Goal: Task Accomplishment & Management: Use online tool/utility

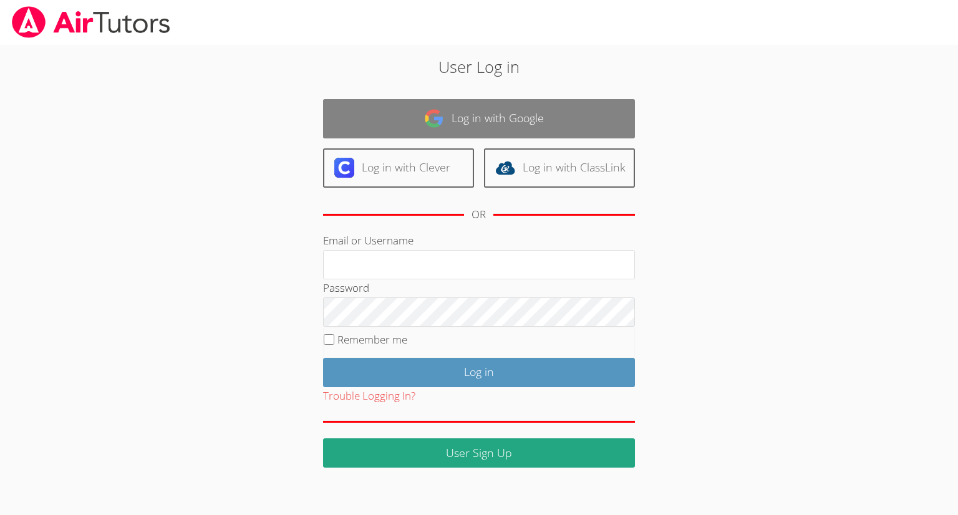
click at [449, 131] on link "Log in with Google" at bounding box center [479, 118] width 312 height 39
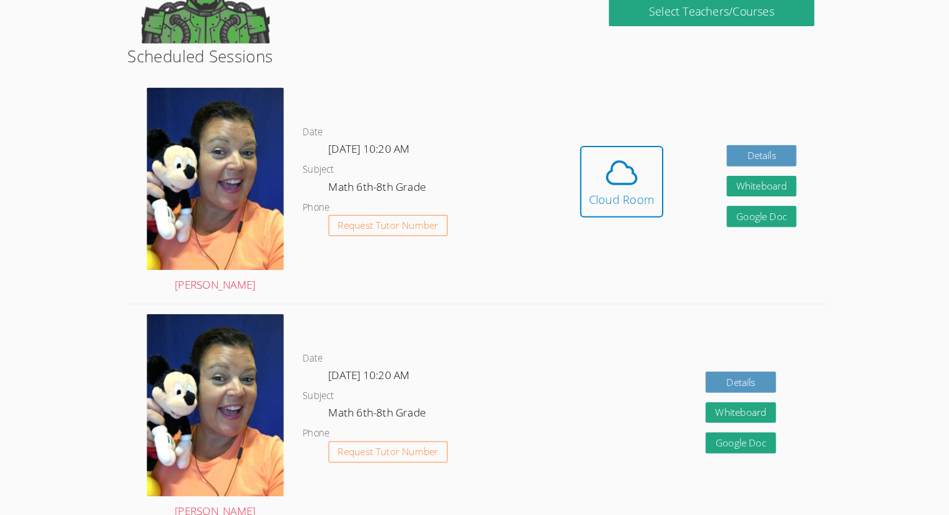
scroll to position [260, 0]
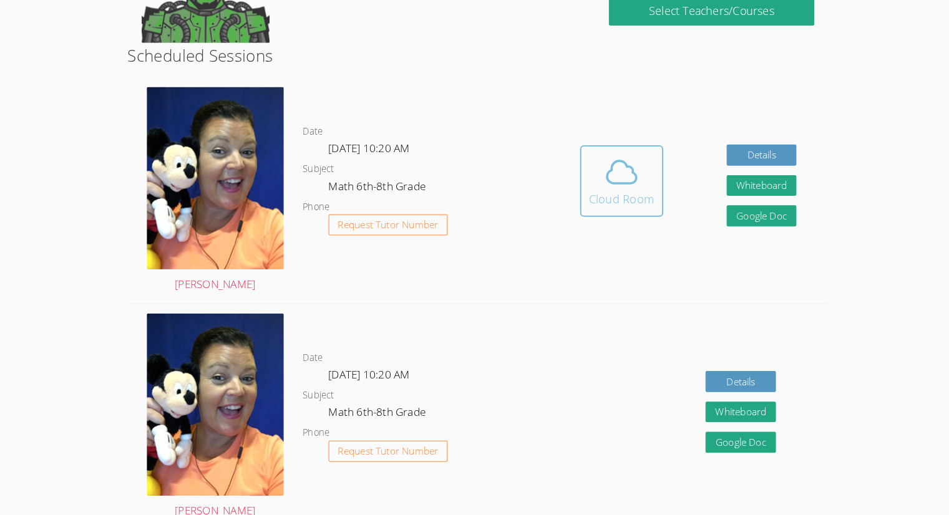
click at [606, 195] on div "Cloud Room" at bounding box center [615, 201] width 64 height 17
click at [605, 185] on icon at bounding box center [614, 176] width 29 height 22
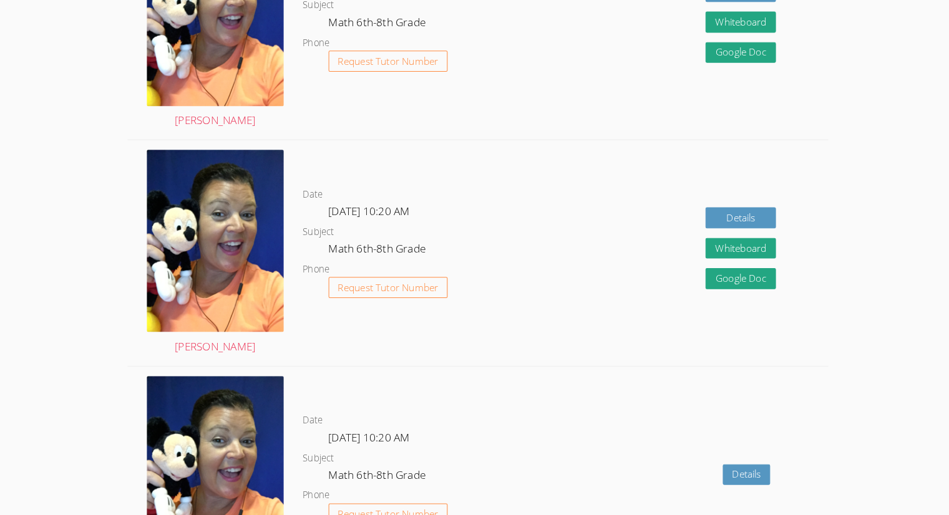
scroll to position [2248, 0]
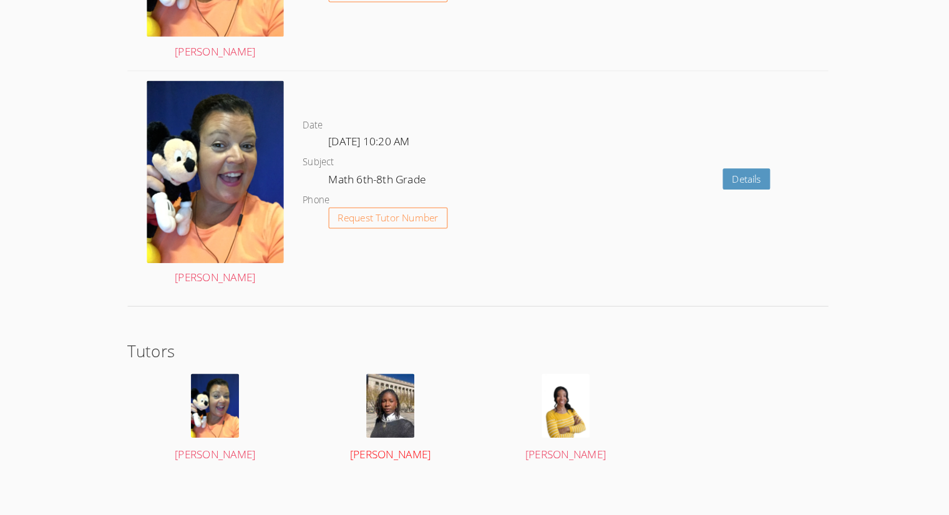
click at [396, 402] on img at bounding box center [389, 408] width 47 height 62
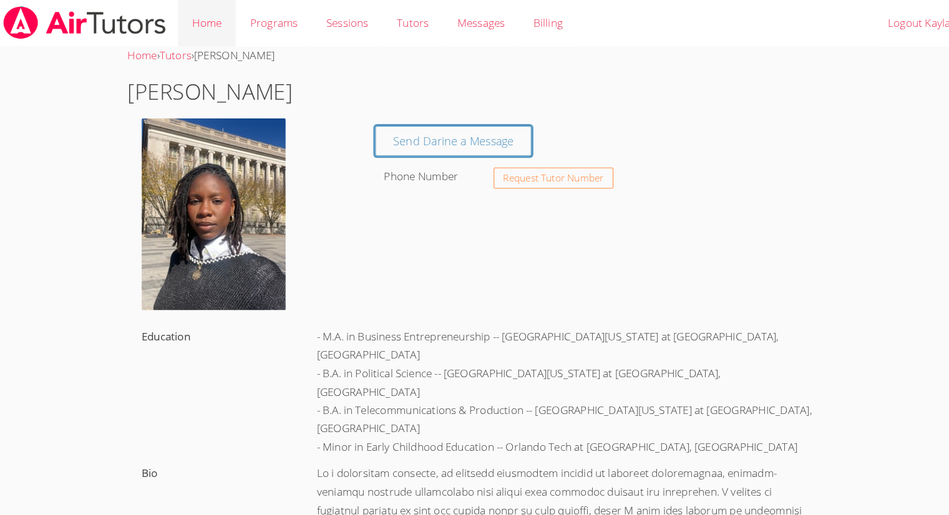
click at [208, 25] on link "Home" at bounding box center [210, 23] width 56 height 46
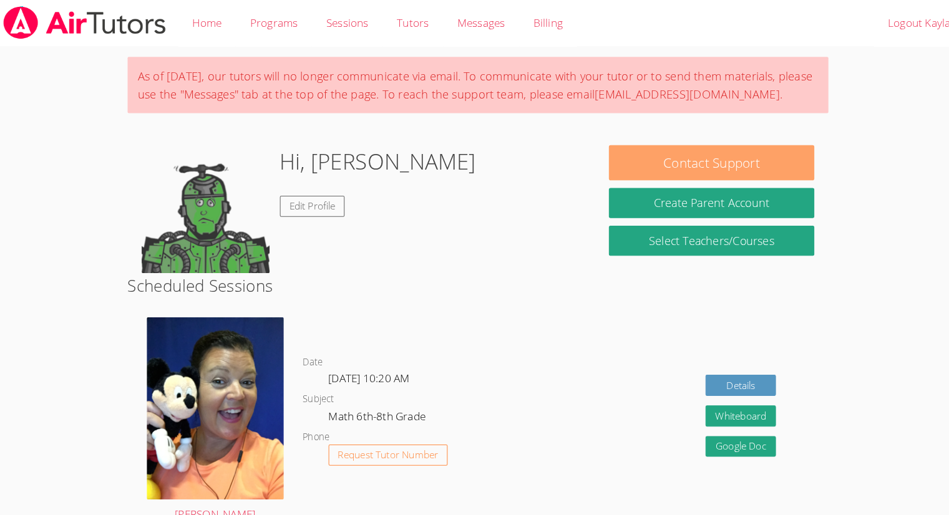
click at [723, 155] on button "Contact Support" at bounding box center [702, 159] width 200 height 34
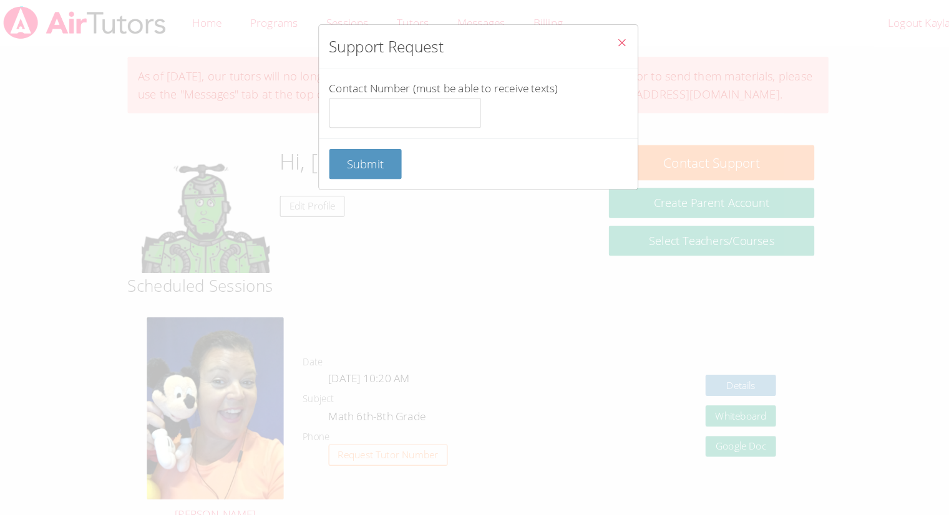
click at [603, 34] on button "Close" at bounding box center [615, 43] width 31 height 38
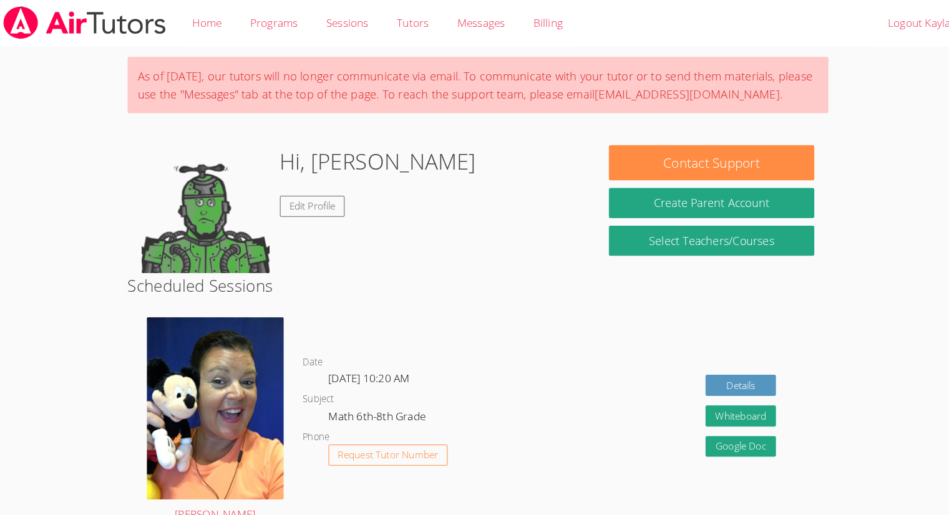
click at [702, 201] on button "Create Parent Account" at bounding box center [702, 197] width 200 height 29
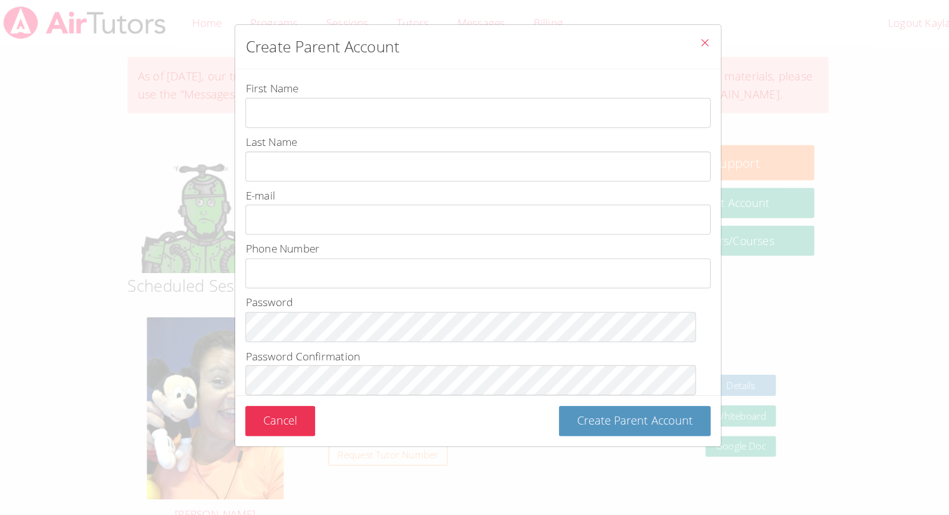
click at [696, 49] on button "Close" at bounding box center [696, 43] width 31 height 38
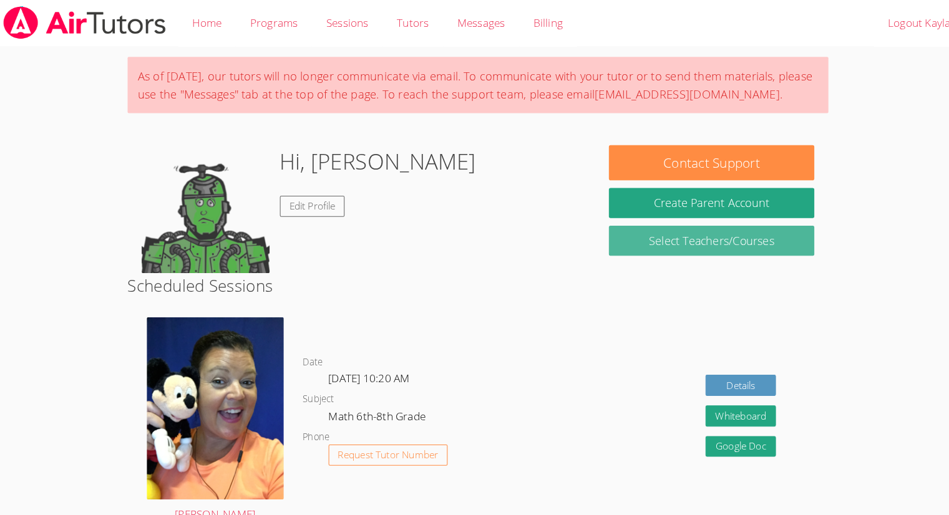
click at [739, 236] on link "Select Teachers/Courses" at bounding box center [702, 234] width 200 height 29
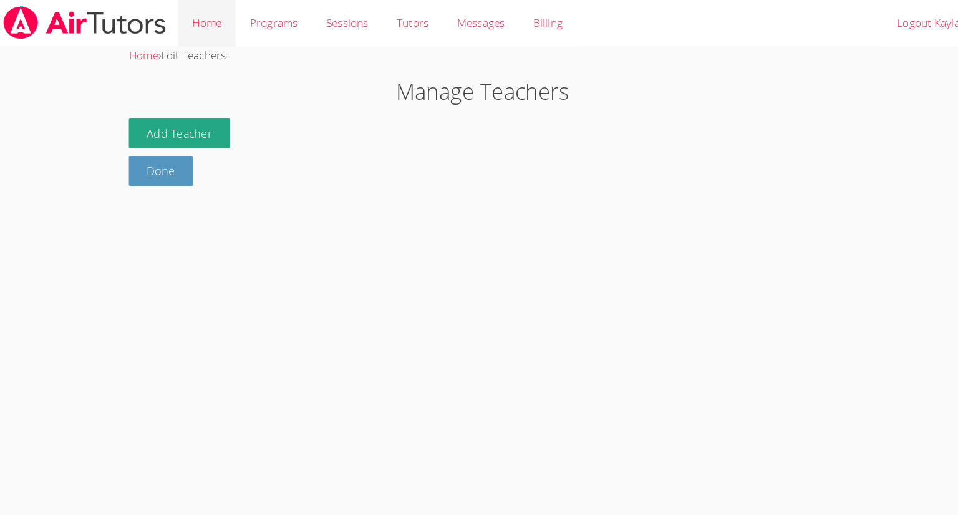
click at [205, 21] on link "Home" at bounding box center [210, 23] width 56 height 46
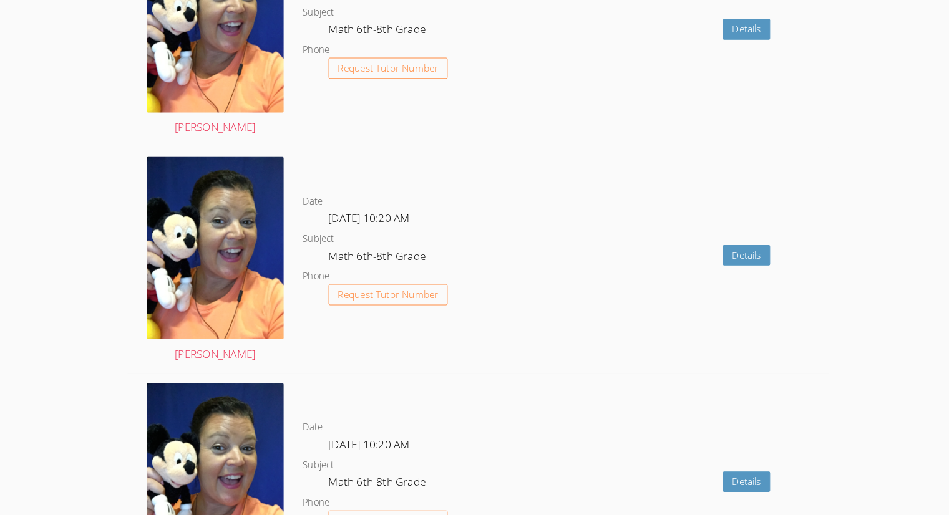
scroll to position [2206, 0]
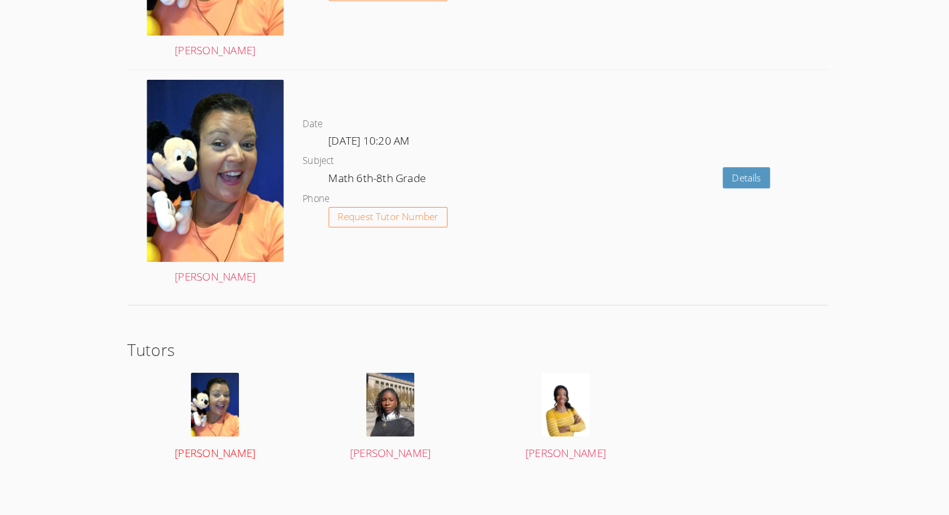
click at [218, 424] on img at bounding box center [218, 407] width 47 height 62
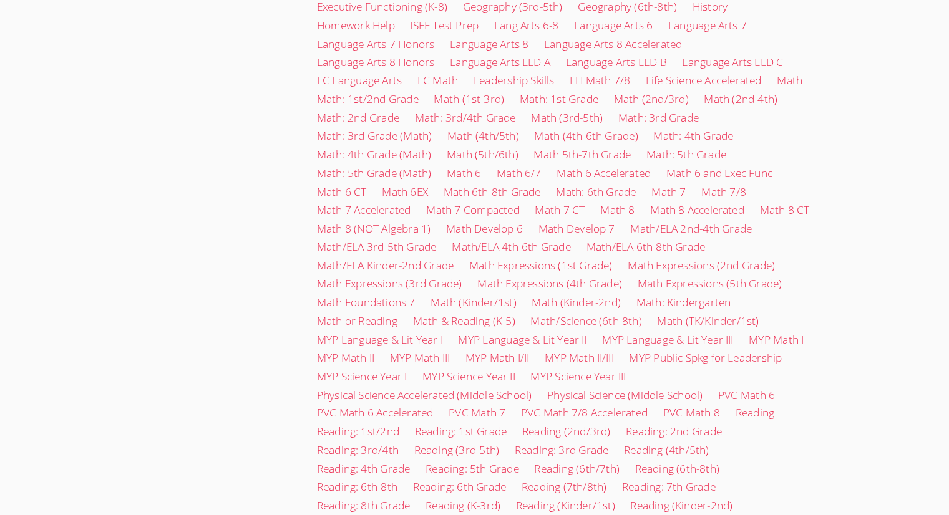
scroll to position [659, 0]
click at [327, 210] on link "Math 7 Accelerated" at bounding box center [364, 217] width 92 height 14
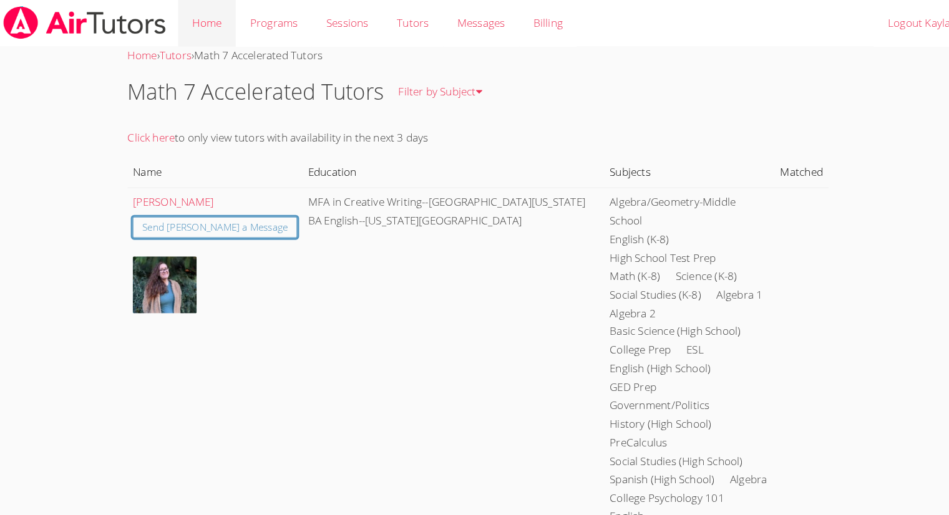
click at [218, 20] on link "Home" at bounding box center [210, 23] width 56 height 46
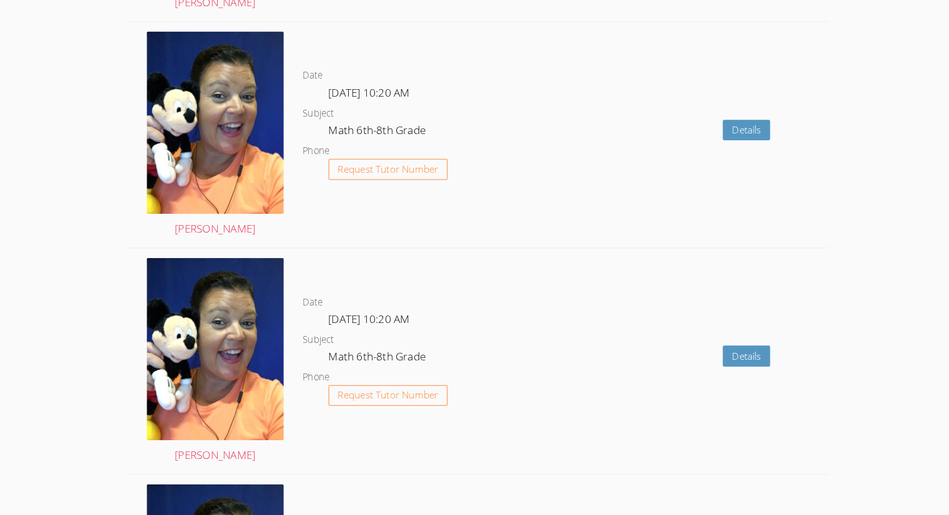
scroll to position [2206, 0]
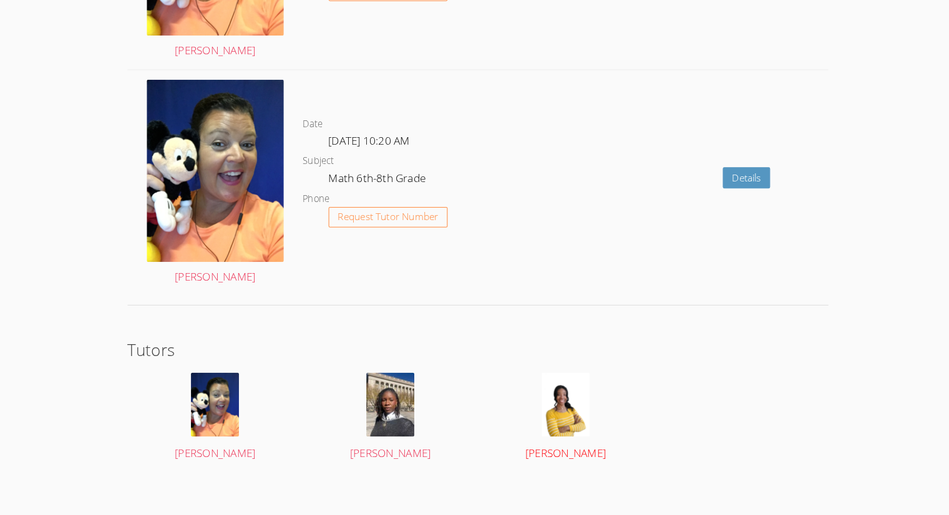
click at [544, 423] on img at bounding box center [560, 407] width 47 height 62
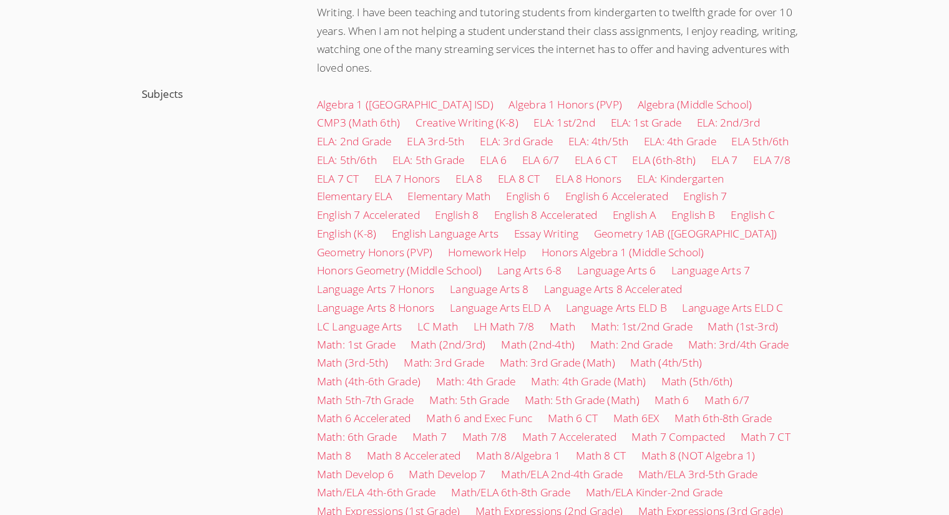
scroll to position [423, 0]
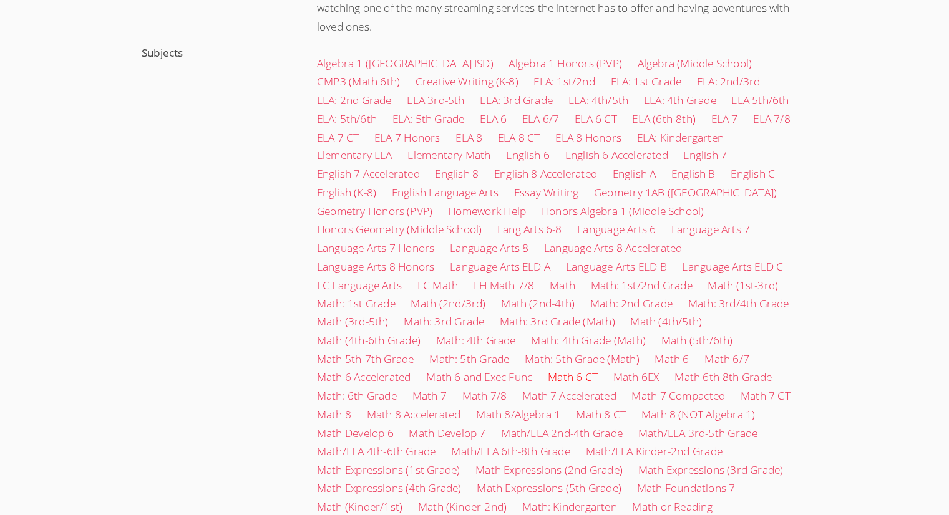
click at [543, 384] on link "Math 6 CT" at bounding box center [567, 380] width 49 height 14
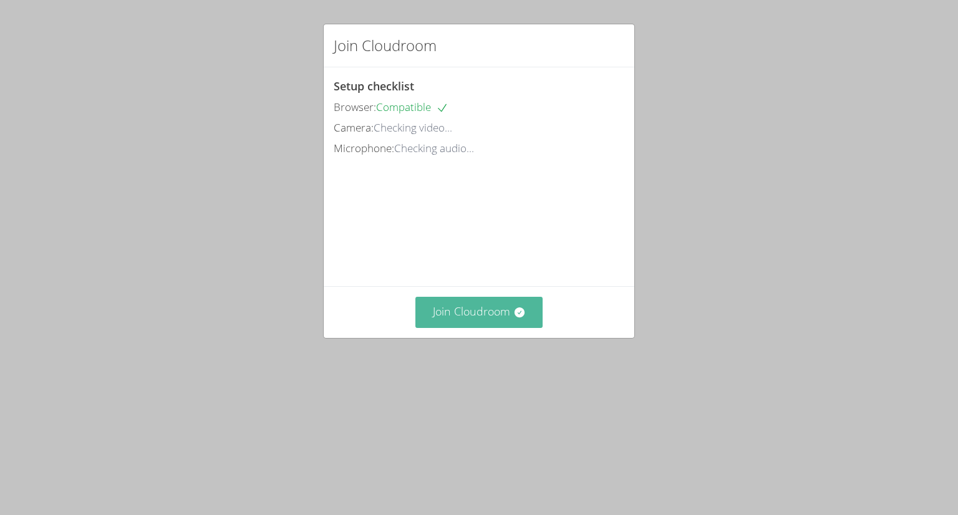
click at [448, 328] on button "Join Cloudroom" at bounding box center [479, 312] width 128 height 31
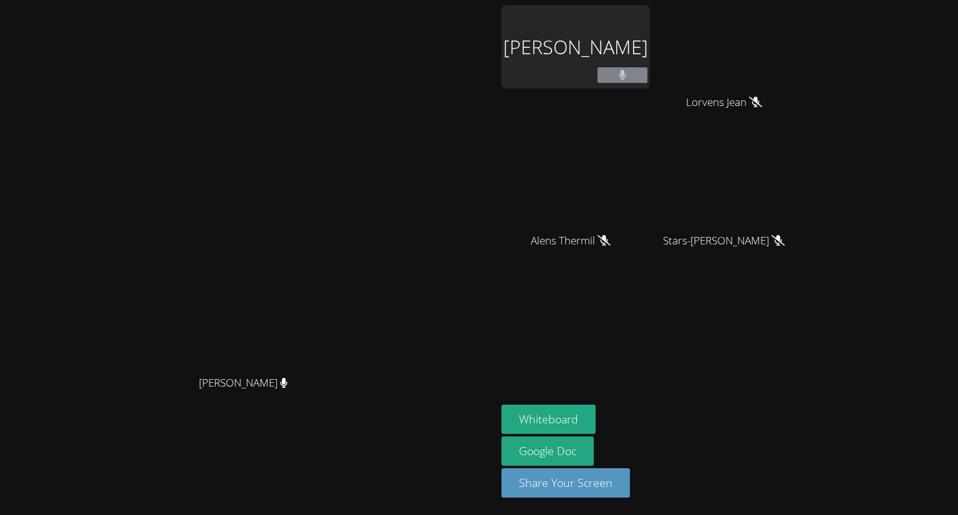
click at [627, 70] on icon at bounding box center [623, 75] width 8 height 11
click at [627, 73] on icon at bounding box center [623, 75] width 8 height 11
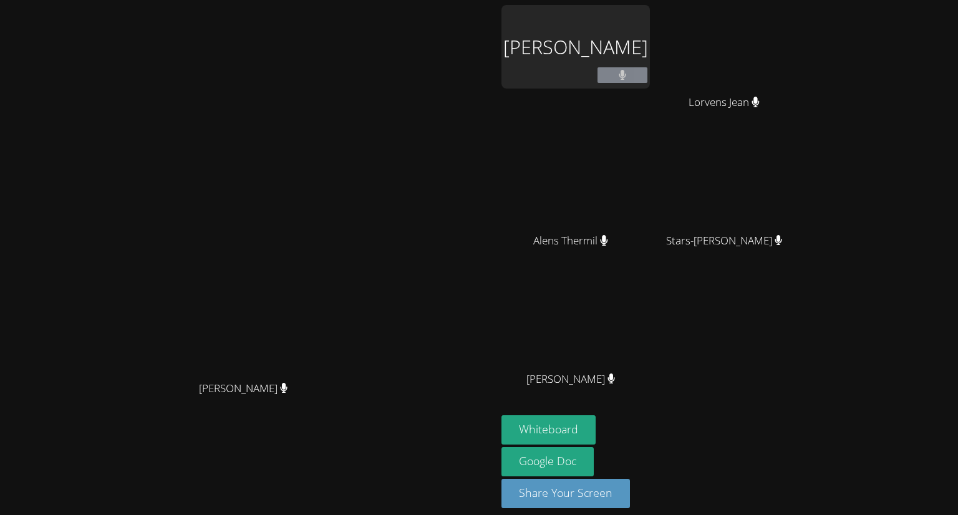
click at [650, 45] on div "[PERSON_NAME]" at bounding box center [576, 47] width 148 height 84
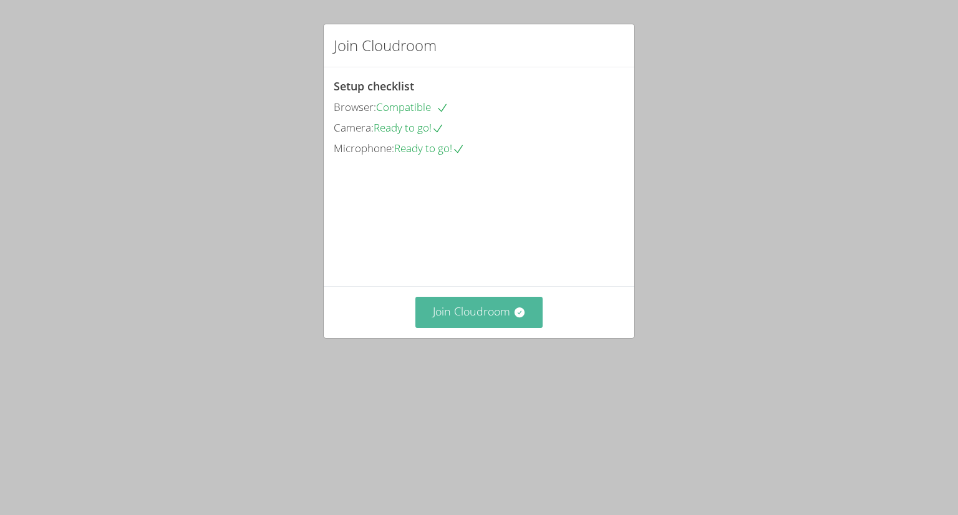
click at [488, 328] on button "Join Cloudroom" at bounding box center [479, 312] width 128 height 31
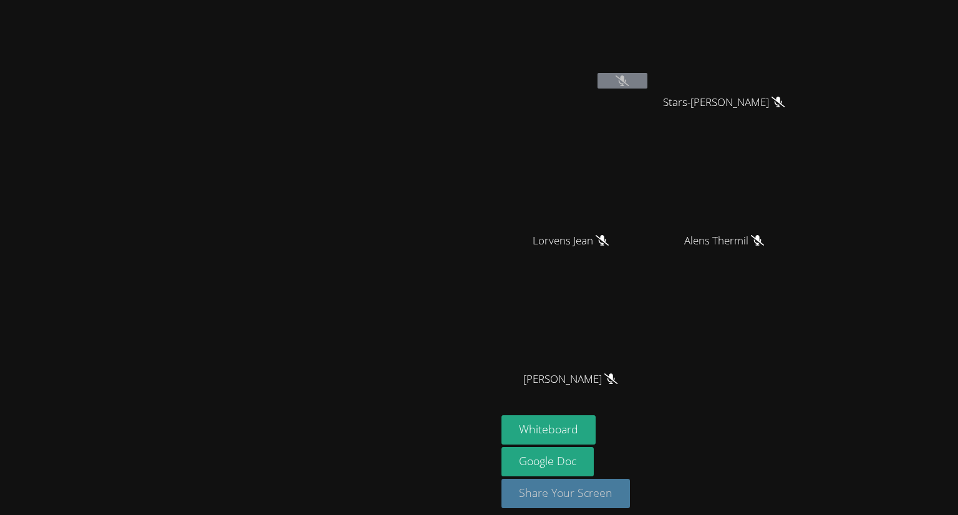
click at [630, 502] on button "Share Your Screen" at bounding box center [566, 493] width 129 height 29
click at [596, 429] on button "Whiteboard" at bounding box center [549, 429] width 94 height 29
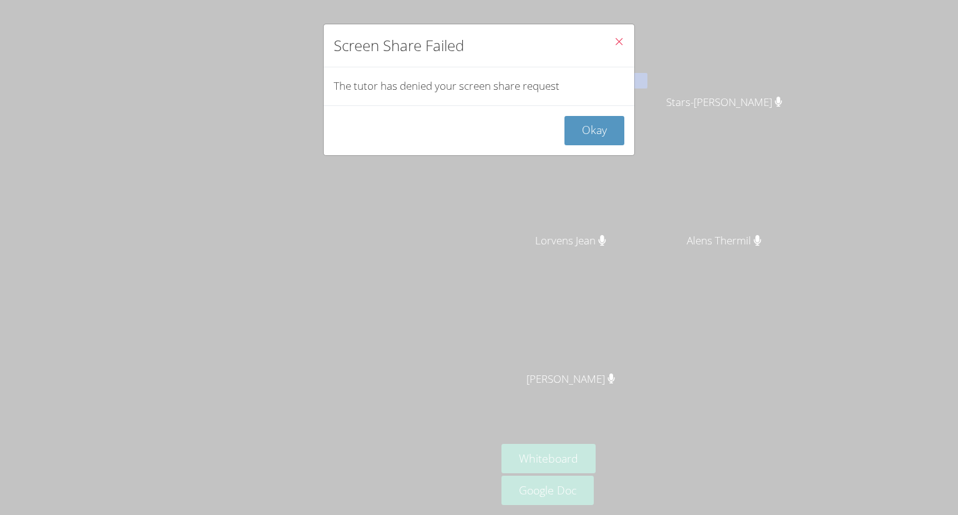
click at [608, 34] on button "Close" at bounding box center [619, 43] width 31 height 38
click at [595, 122] on button "Okay" at bounding box center [595, 130] width 60 height 29
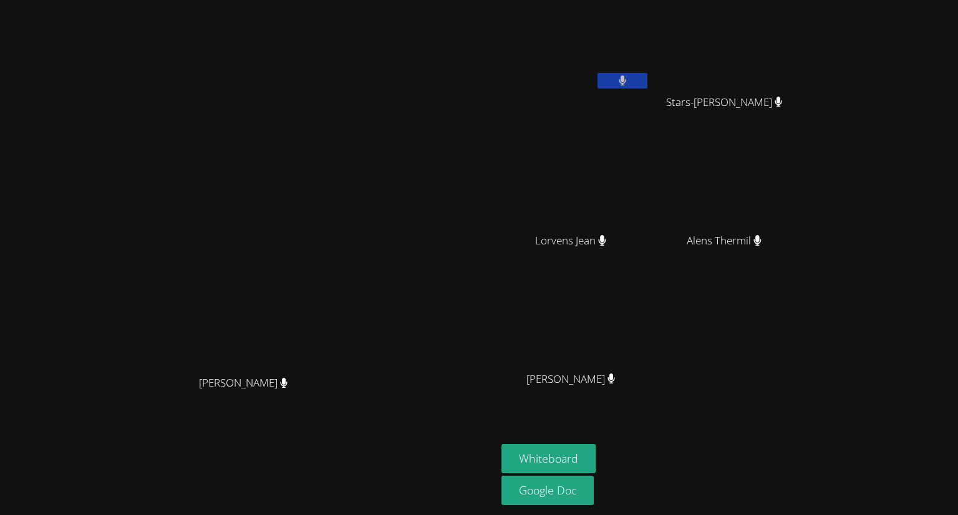
click at [804, 200] on video at bounding box center [729, 185] width 148 height 84
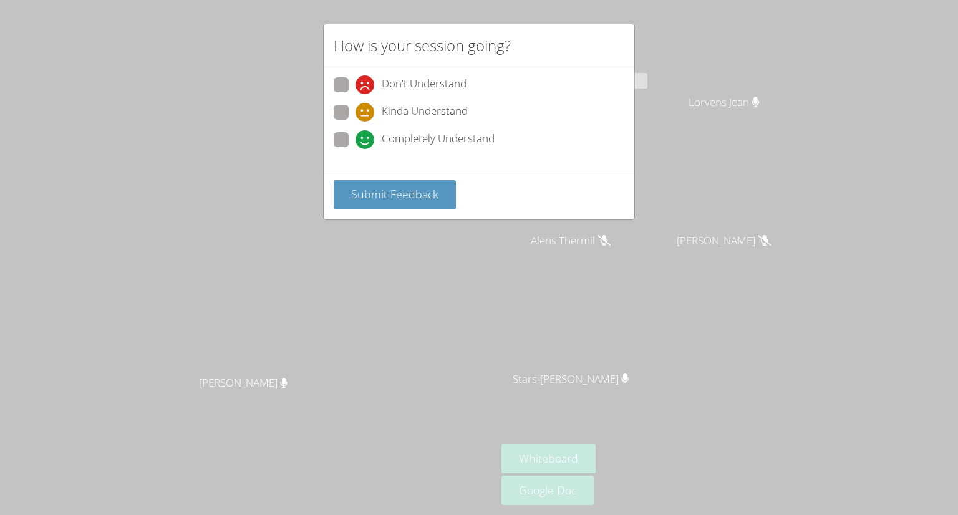
click at [356, 94] on span at bounding box center [356, 94] width 0 height 0
click at [356, 88] on input "Don't Understand" at bounding box center [361, 82] width 11 height 11
radio input "true"
click at [356, 149] on span at bounding box center [356, 149] width 0 height 0
click at [356, 143] on input "Completely Understand" at bounding box center [361, 137] width 11 height 11
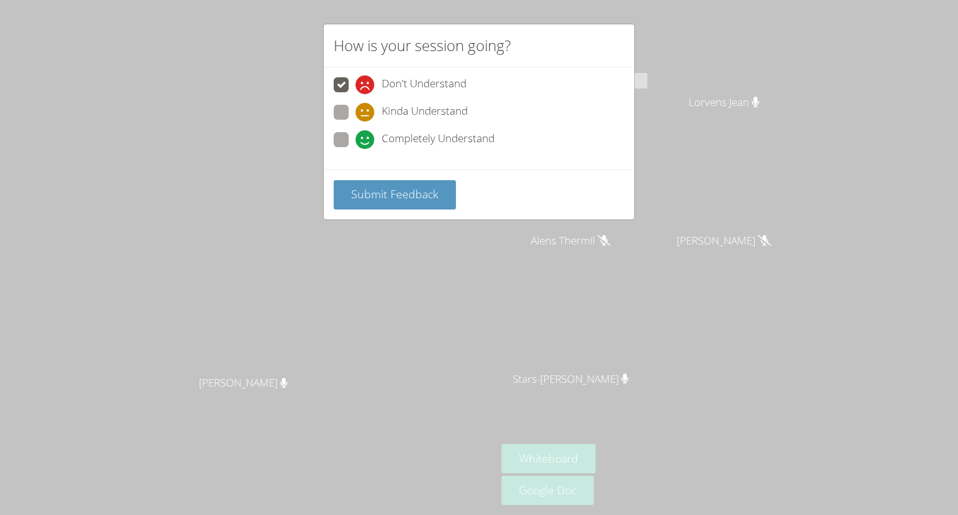
radio input "true"
click at [434, 180] on button "Submit Feedback" at bounding box center [395, 194] width 122 height 29
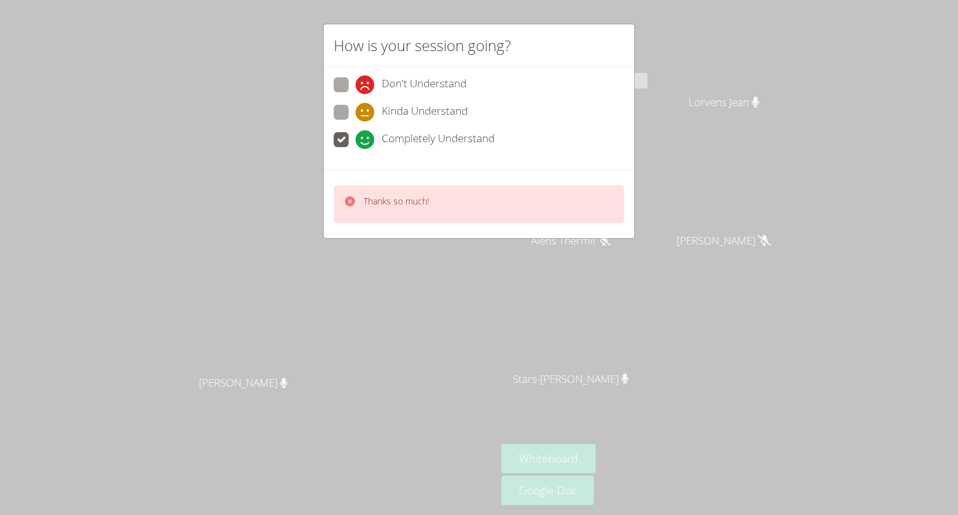
click at [397, 137] on span "Completely Understand" at bounding box center [438, 139] width 113 height 19
click at [366, 137] on input "Completely Understand" at bounding box center [361, 137] width 11 height 11
click at [422, 210] on div "Thanks so much!" at bounding box center [397, 204] width 66 height 18
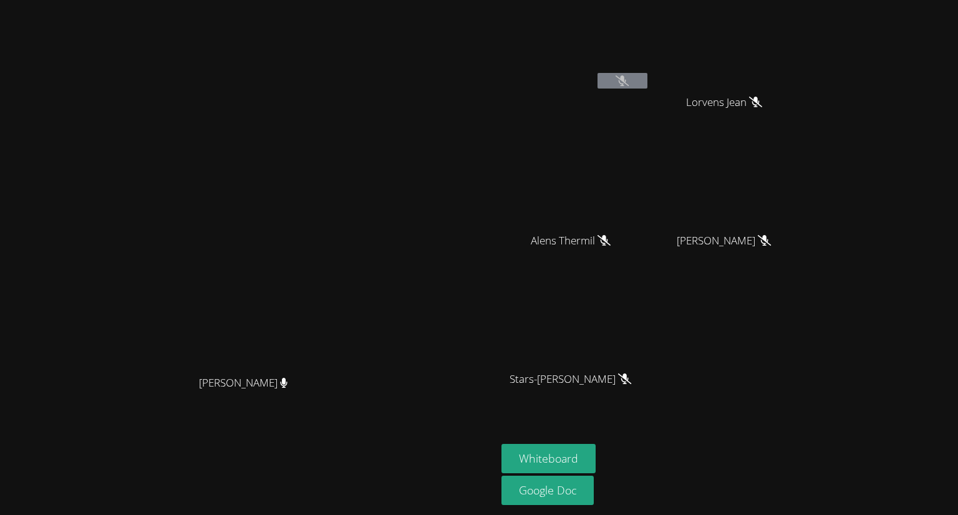
click at [629, 80] on icon at bounding box center [622, 80] width 13 height 11
click at [629, 79] on icon at bounding box center [622, 80] width 13 height 11
click at [648, 73] on button at bounding box center [623, 81] width 50 height 16
click at [629, 80] on icon at bounding box center [622, 80] width 13 height 11
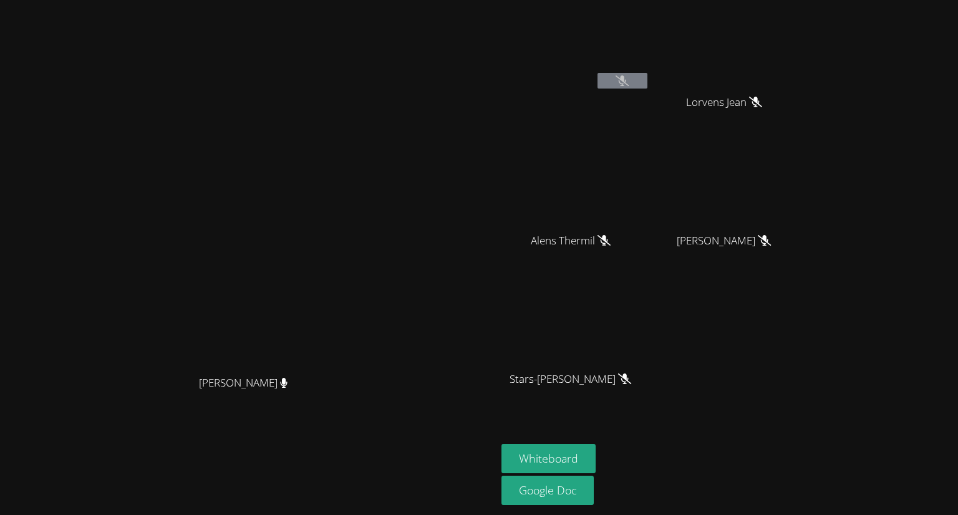
click at [629, 80] on icon at bounding box center [622, 80] width 13 height 11
click at [762, 102] on icon at bounding box center [755, 102] width 13 height 11
click at [611, 240] on icon at bounding box center [604, 240] width 13 height 11
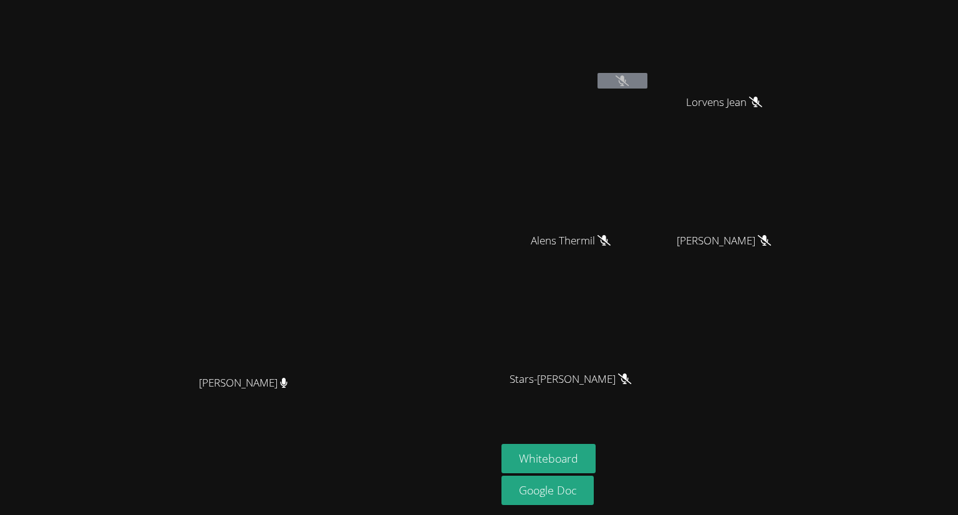
click at [771, 243] on icon at bounding box center [764, 240] width 13 height 11
click at [631, 379] on icon at bounding box center [624, 379] width 13 height 11
click at [318, 405] on div "[PERSON_NAME]" at bounding box center [248, 394] width 487 height 50
click at [288, 389] on icon at bounding box center [284, 383] width 8 height 11
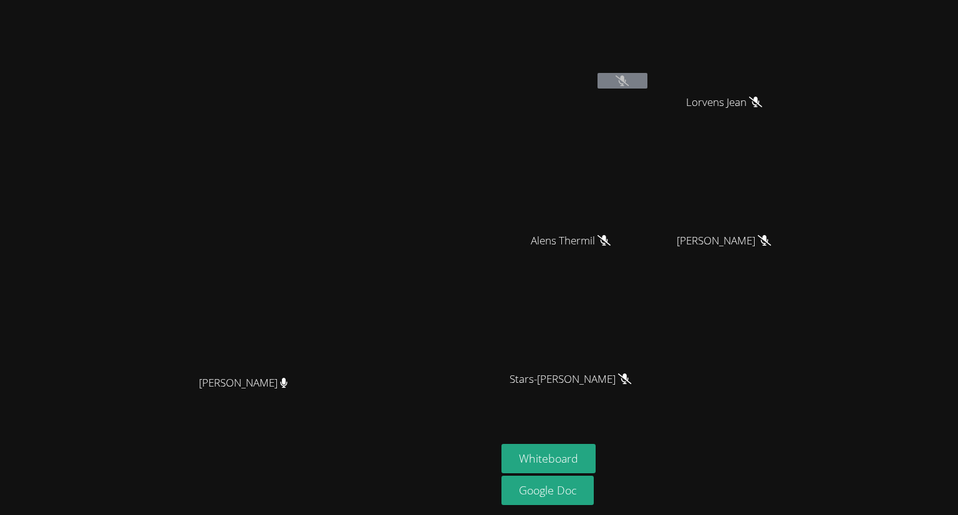
click at [288, 392] on span "[PERSON_NAME]" at bounding box center [243, 383] width 89 height 18
click at [594, 498] on link "Google Doc" at bounding box center [548, 490] width 92 height 29
click at [596, 464] on button "Whiteboard" at bounding box center [549, 458] width 94 height 29
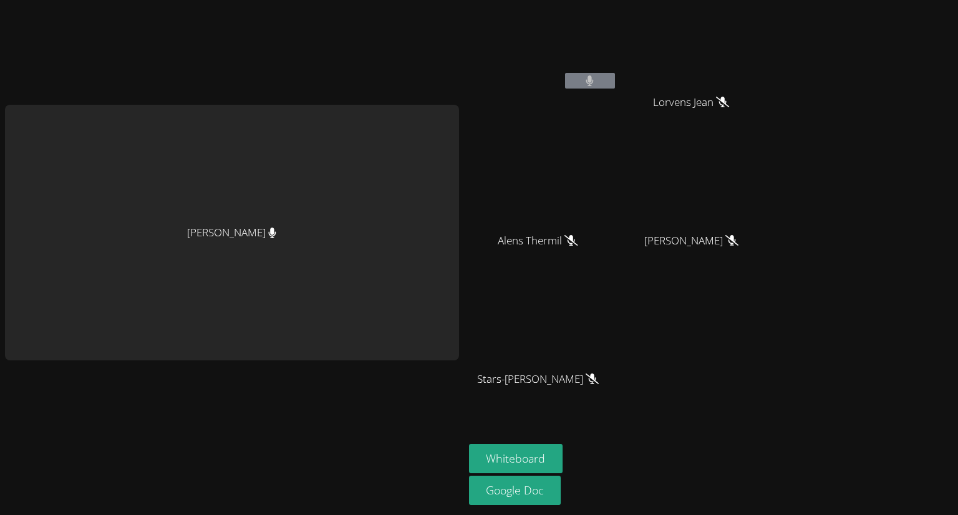
click at [853, 20] on div "[PERSON_NAME] [PERSON_NAME] [PERSON_NAME] [PERSON_NAME] [PERSON_NAME] [PERSON_N…" at bounding box center [479, 257] width 958 height 515
